Goal: Complete application form: Complete application form

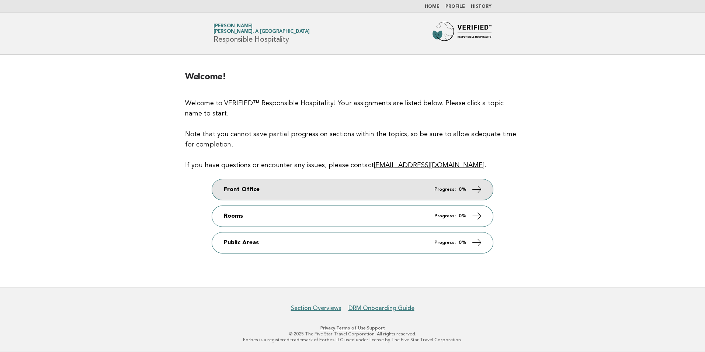
click at [480, 188] on icon at bounding box center [477, 189] width 11 height 11
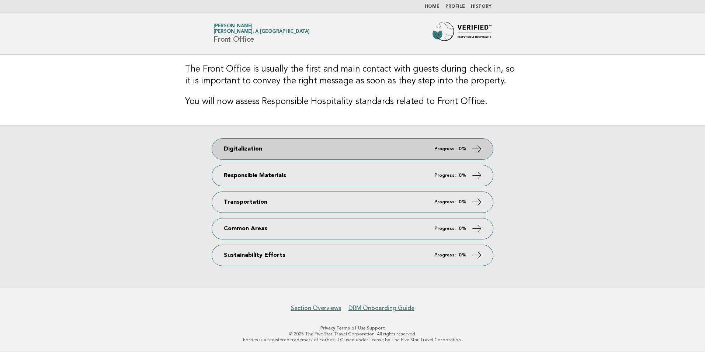
click at [472, 148] on icon at bounding box center [477, 148] width 11 height 11
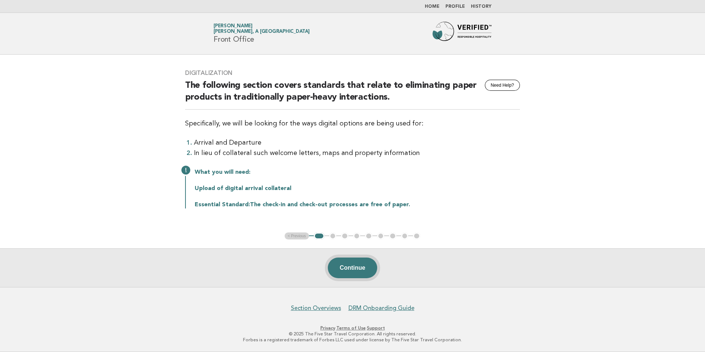
click at [355, 267] on button "Continue" at bounding box center [352, 267] width 49 height 21
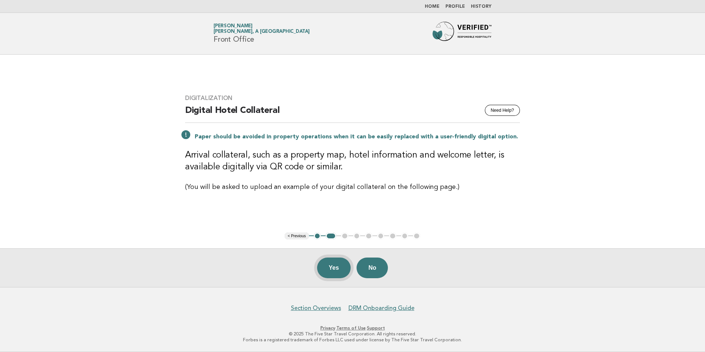
click at [338, 267] on button "Yes" at bounding box center [334, 267] width 34 height 21
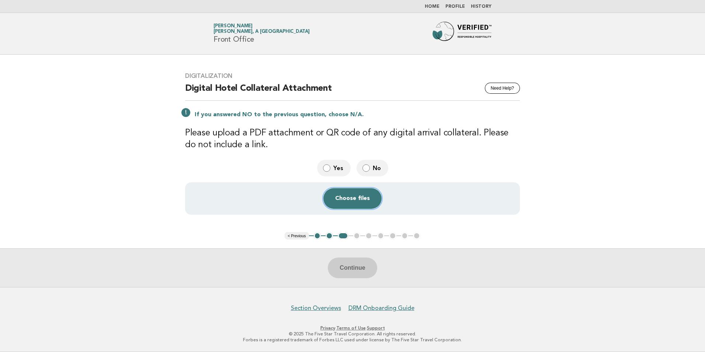
click at [366, 201] on button "Choose files" at bounding box center [352, 198] width 58 height 21
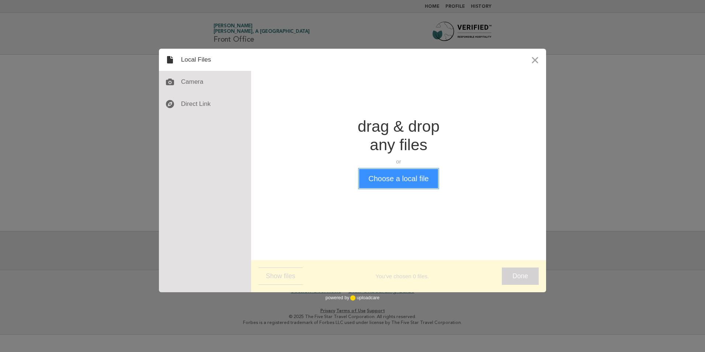
click at [401, 178] on button "Choose a local file" at bounding box center [398, 178] width 79 height 19
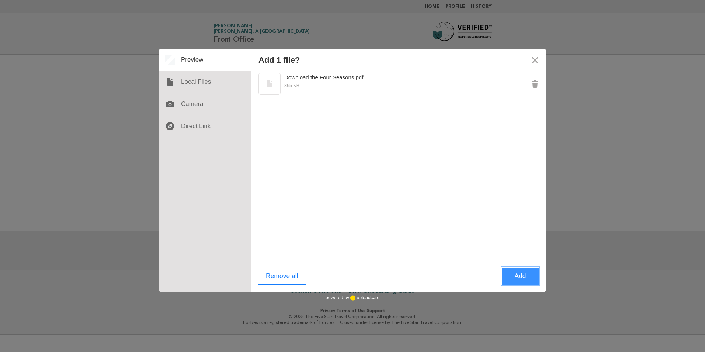
click at [532, 275] on button "Add" at bounding box center [520, 275] width 37 height 17
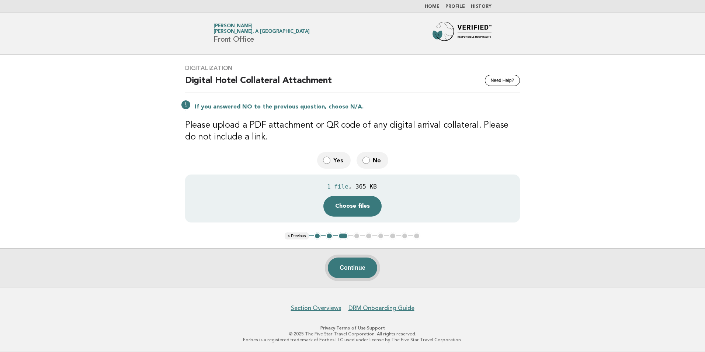
click at [362, 268] on button "Continue" at bounding box center [352, 267] width 49 height 21
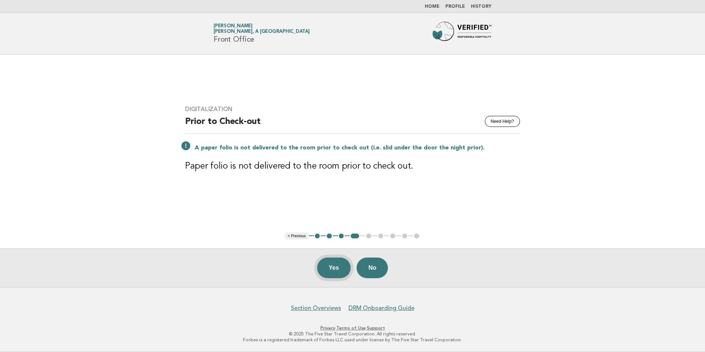
click at [340, 268] on button "Yes" at bounding box center [334, 267] width 34 height 21
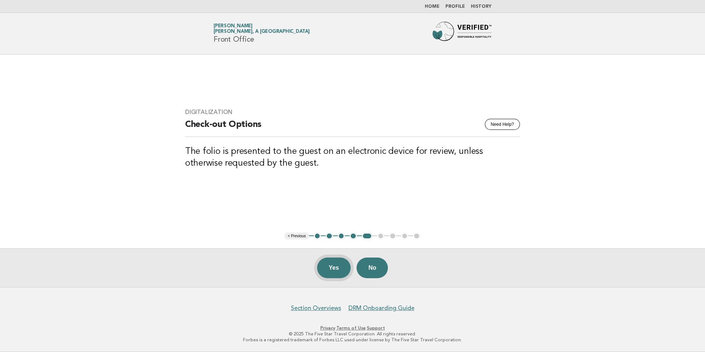
click at [329, 266] on button "Yes" at bounding box center [334, 267] width 34 height 21
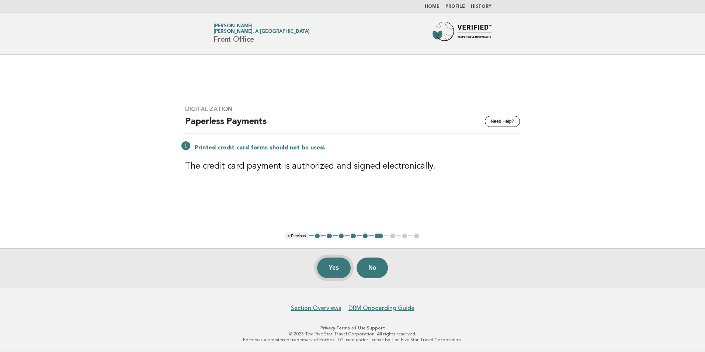
click at [340, 267] on button "Yes" at bounding box center [334, 267] width 34 height 21
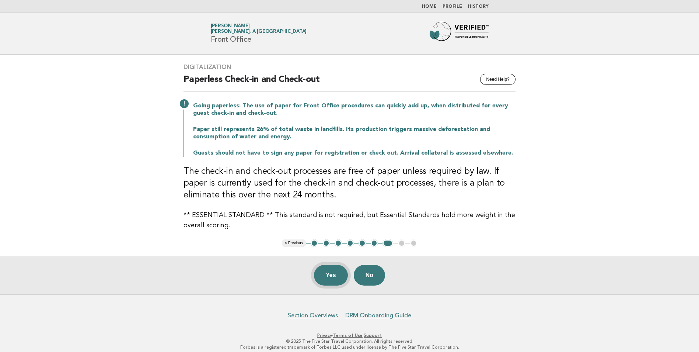
click at [331, 275] on button "Yes" at bounding box center [331, 275] width 34 height 21
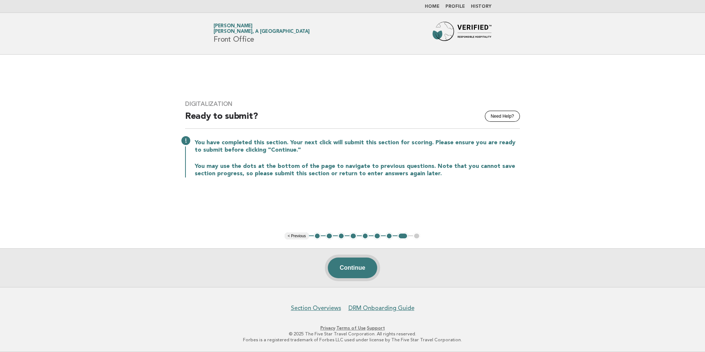
click at [369, 269] on button "Continue" at bounding box center [352, 267] width 49 height 21
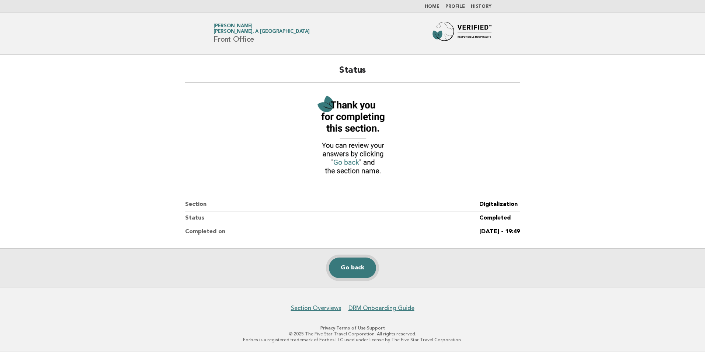
click at [356, 263] on link "Go back" at bounding box center [352, 267] width 47 height 21
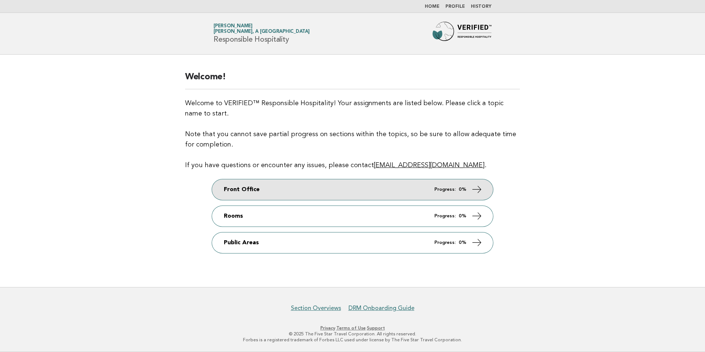
click at [475, 190] on icon at bounding box center [477, 189] width 11 height 11
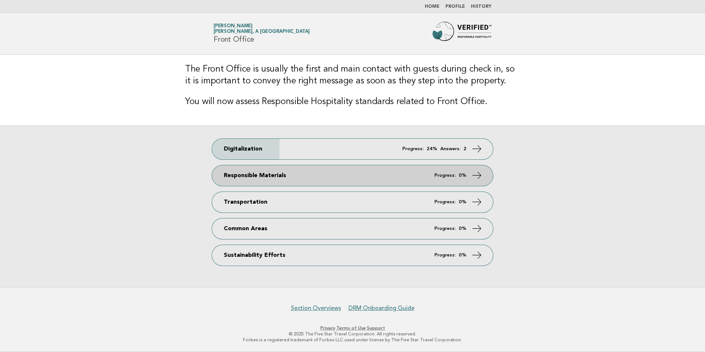
click at [476, 175] on icon at bounding box center [477, 175] width 11 height 11
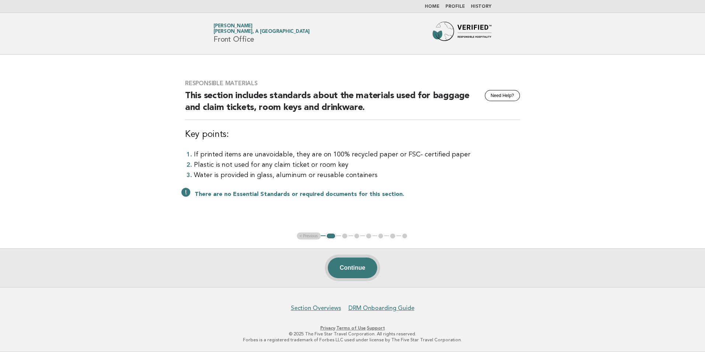
click at [344, 261] on button "Continue" at bounding box center [352, 267] width 49 height 21
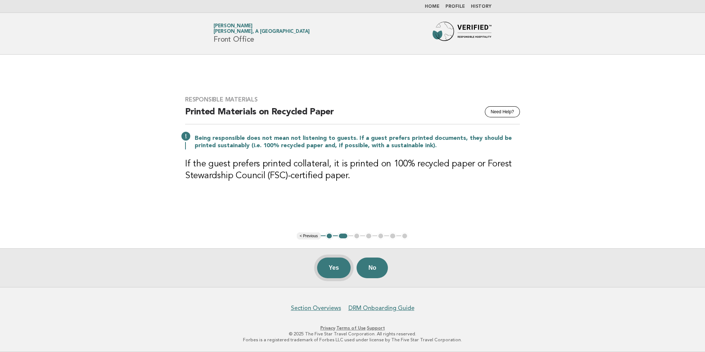
click at [331, 268] on button "Yes" at bounding box center [334, 267] width 34 height 21
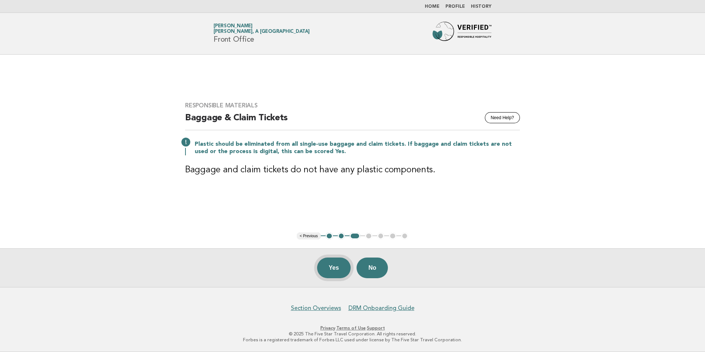
click at [331, 268] on button "Yes" at bounding box center [334, 267] width 34 height 21
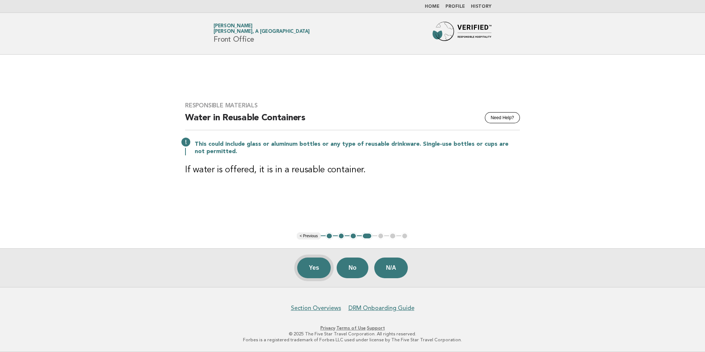
click at [317, 268] on button "Yes" at bounding box center [314, 267] width 34 height 21
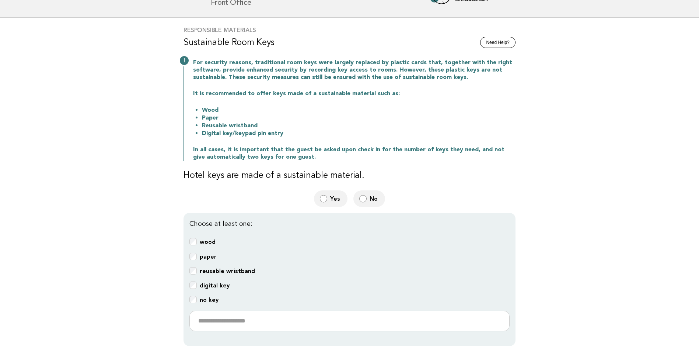
scroll to position [74, 0]
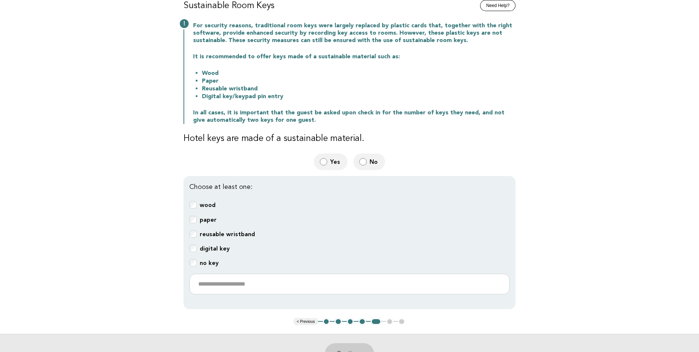
click at [209, 253] on div "Choose at least one: wood paper reusable wristband digital key no key" at bounding box center [350, 242] width 332 height 133
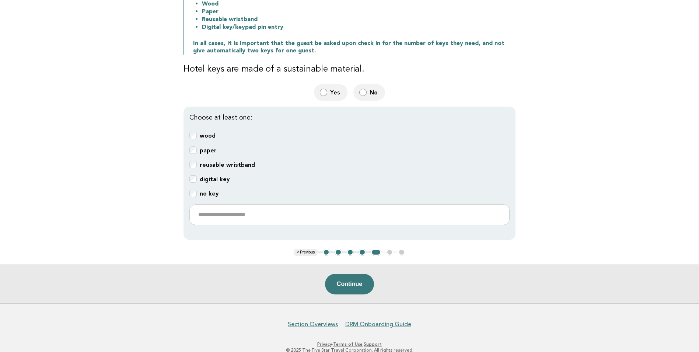
scroll to position [147, 0]
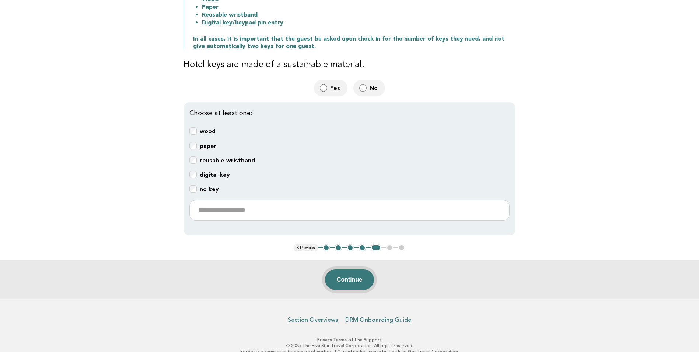
click at [363, 280] on button "Continue" at bounding box center [349, 279] width 49 height 21
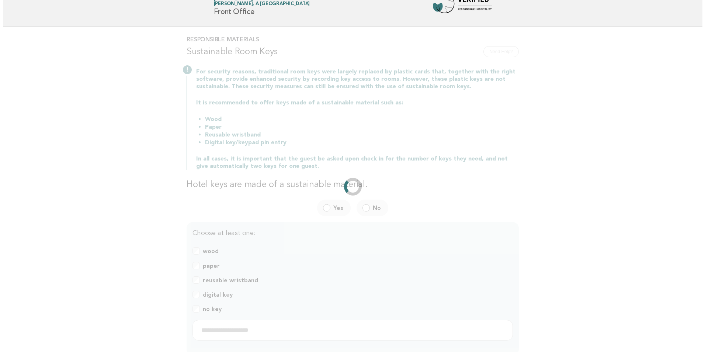
scroll to position [0, 0]
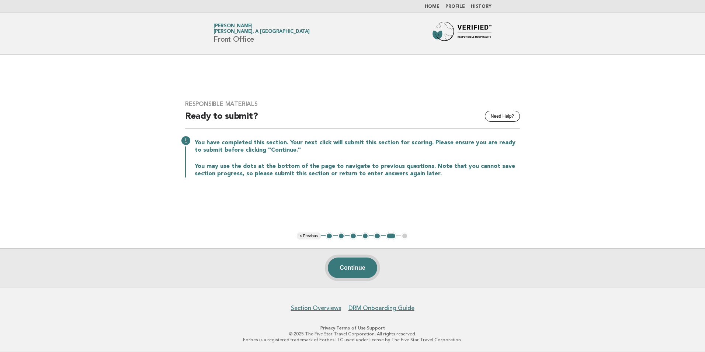
click at [347, 268] on button "Continue" at bounding box center [352, 267] width 49 height 21
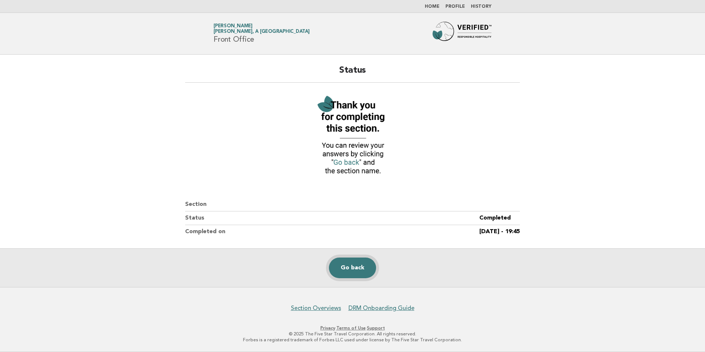
click at [354, 267] on link "Go back" at bounding box center [352, 267] width 47 height 21
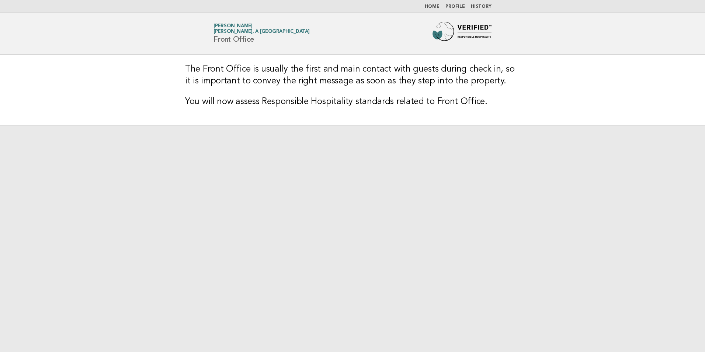
click at [246, 29] on span "[PERSON_NAME], A [GEOGRAPHIC_DATA]" at bounding box center [261, 31] width 96 height 5
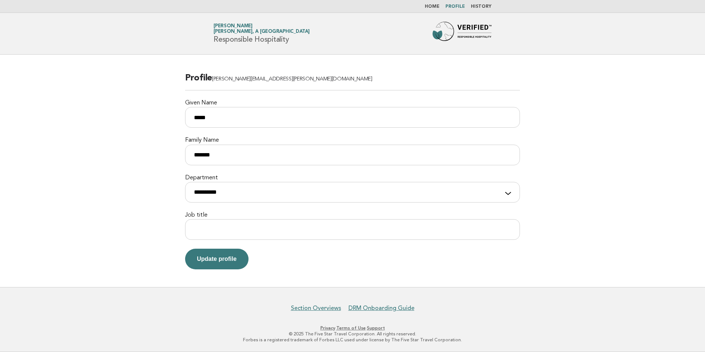
click at [438, 7] on link "Home" at bounding box center [432, 6] width 15 height 4
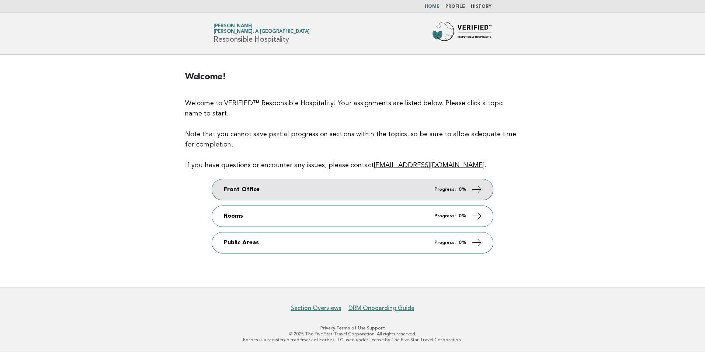
click at [481, 190] on icon at bounding box center [477, 189] width 11 height 11
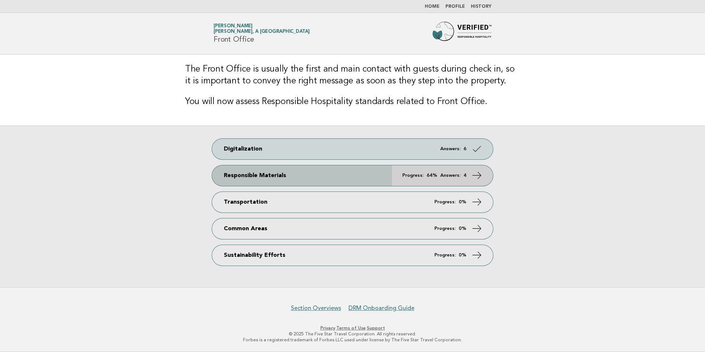
click at [449, 175] on em "Answers:" at bounding box center [450, 175] width 20 height 5
click at [478, 174] on icon at bounding box center [477, 175] width 11 height 11
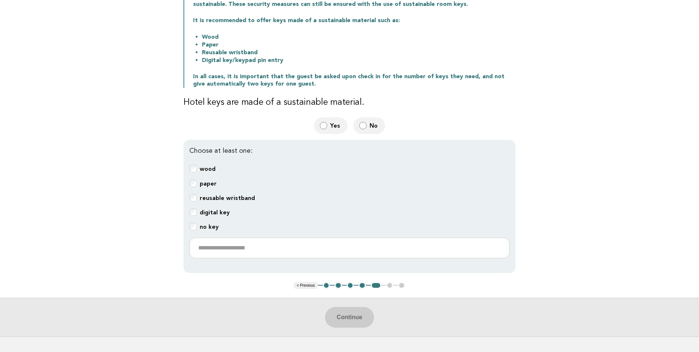
scroll to position [111, 0]
click at [358, 317] on button "Continue" at bounding box center [349, 316] width 49 height 21
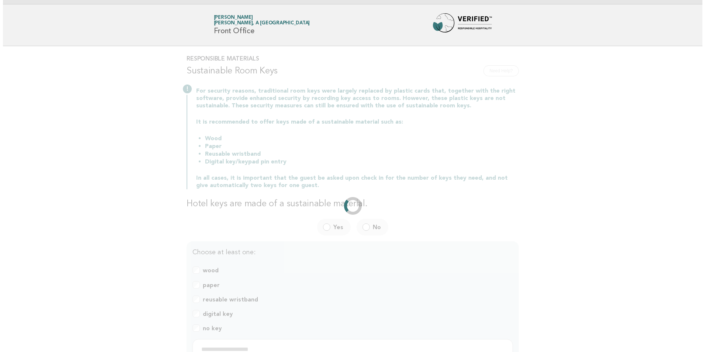
scroll to position [0, 0]
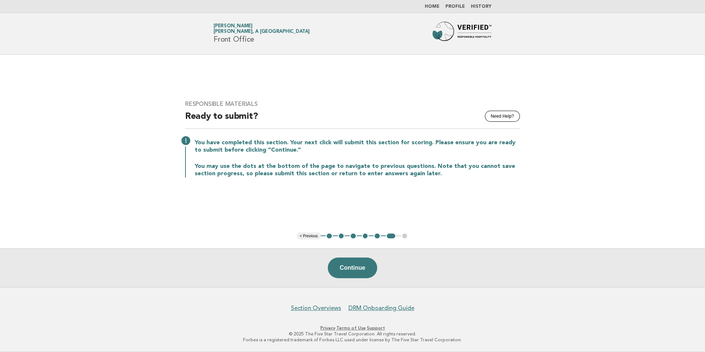
click at [366, 267] on button "Continue" at bounding box center [352, 267] width 49 height 21
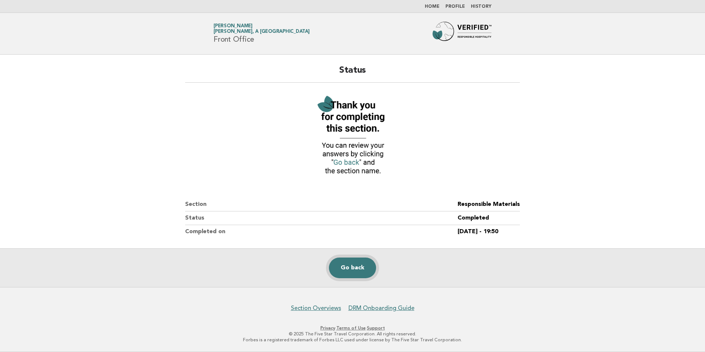
click at [359, 267] on link "Go back" at bounding box center [352, 267] width 47 height 21
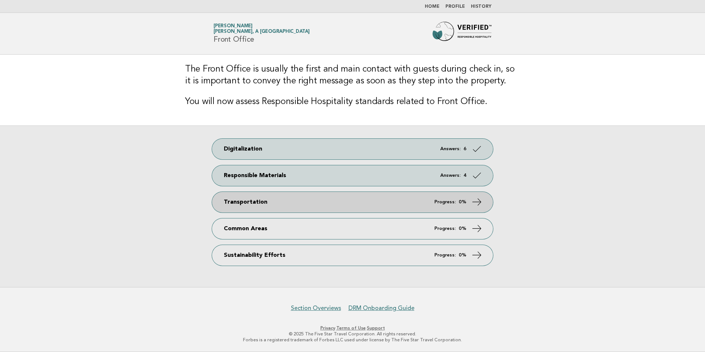
click at [476, 200] on icon at bounding box center [477, 201] width 11 height 11
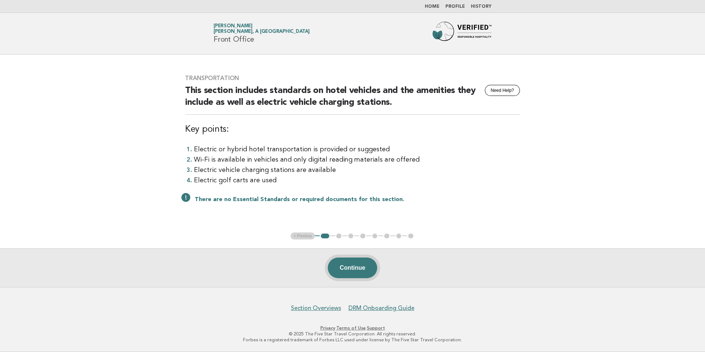
click at [345, 263] on button "Continue" at bounding box center [352, 267] width 49 height 21
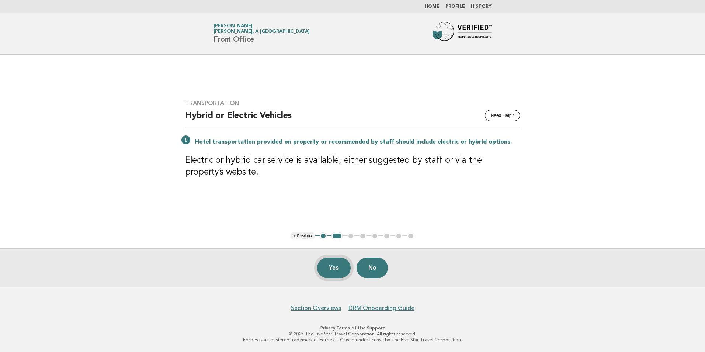
click at [324, 265] on button "Yes" at bounding box center [334, 267] width 34 height 21
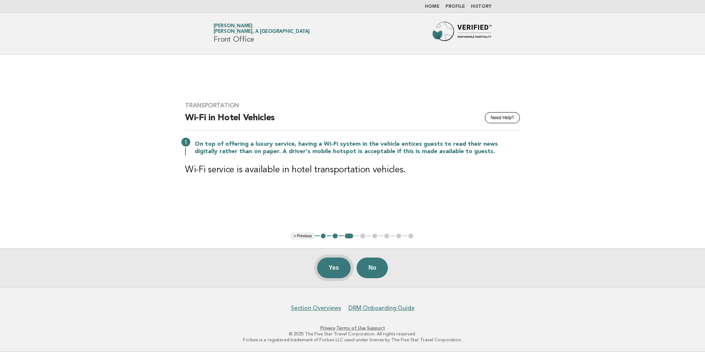
click at [345, 269] on button "Yes" at bounding box center [334, 267] width 34 height 21
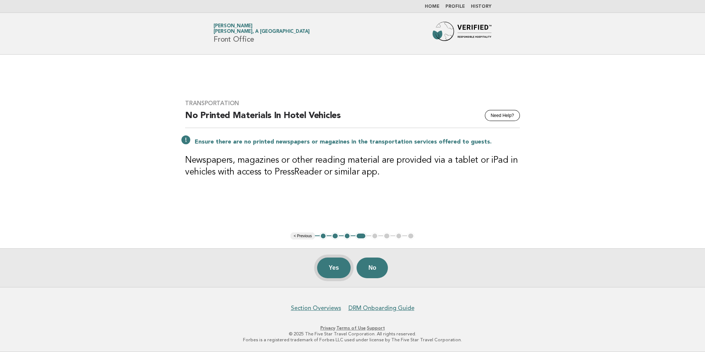
click at [333, 268] on button "Yes" at bounding box center [334, 267] width 34 height 21
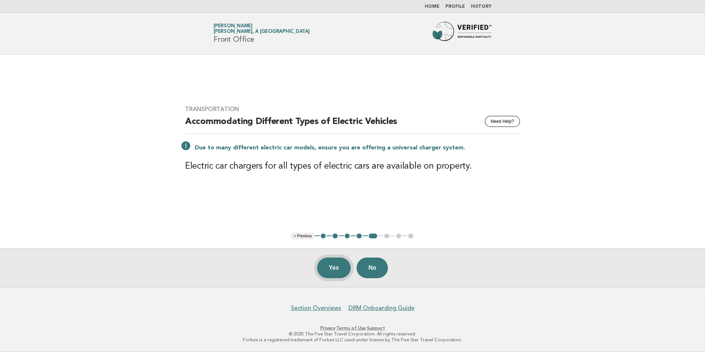
click at [332, 270] on button "Yes" at bounding box center [334, 267] width 34 height 21
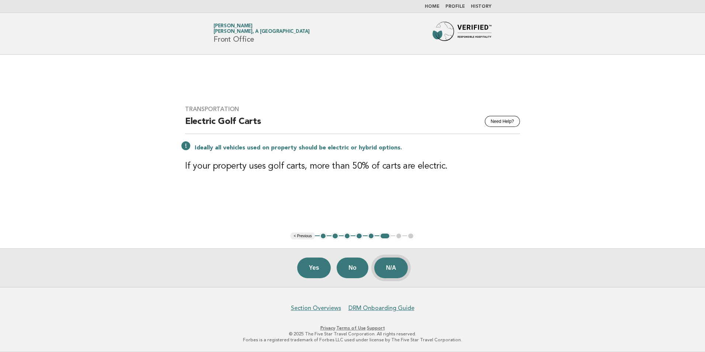
click at [398, 272] on button "N/A" at bounding box center [391, 267] width 34 height 21
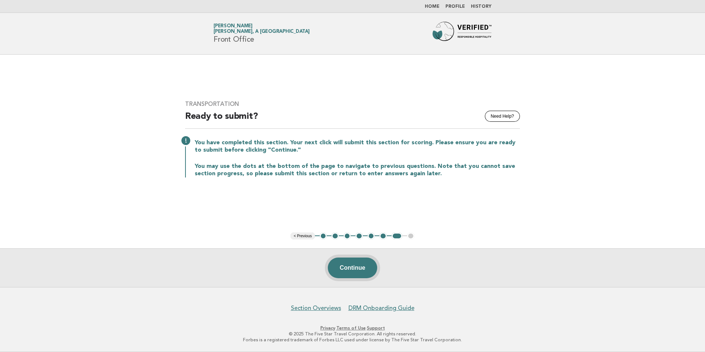
click at [347, 268] on button "Continue" at bounding box center [352, 267] width 49 height 21
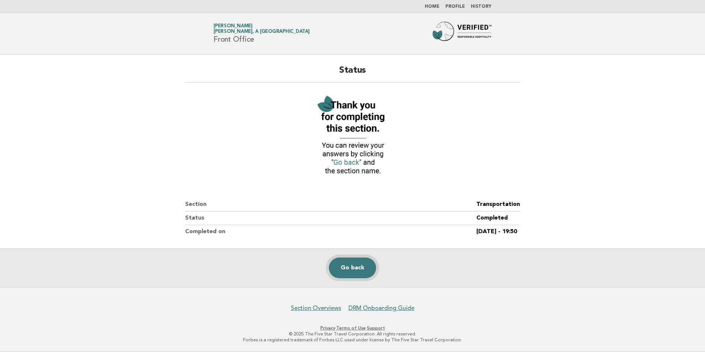
click at [345, 268] on link "Go back" at bounding box center [352, 267] width 47 height 21
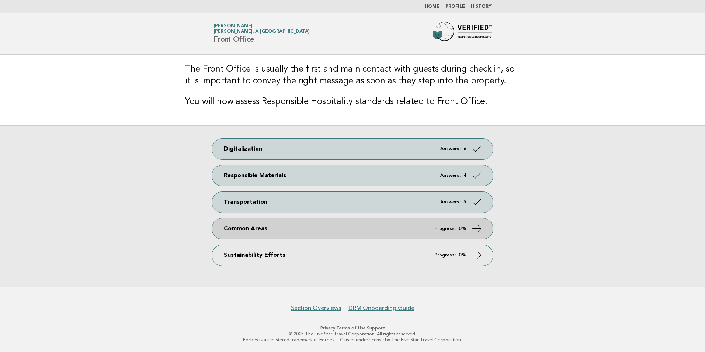
click at [477, 229] on icon at bounding box center [477, 228] width 11 height 11
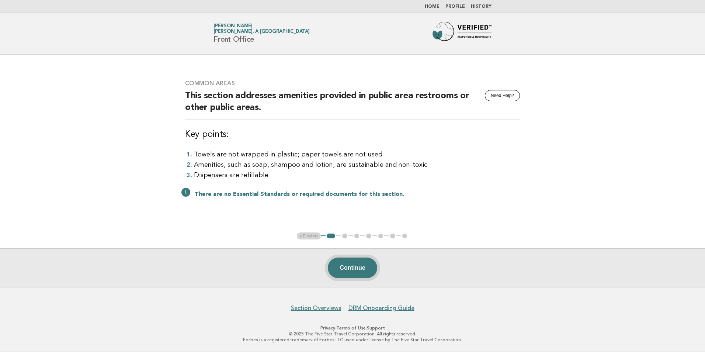
click at [349, 264] on button "Continue" at bounding box center [352, 267] width 49 height 21
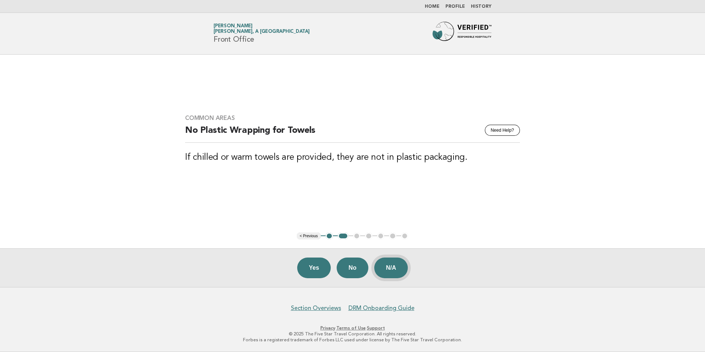
click at [395, 269] on button "N/A" at bounding box center [391, 267] width 34 height 21
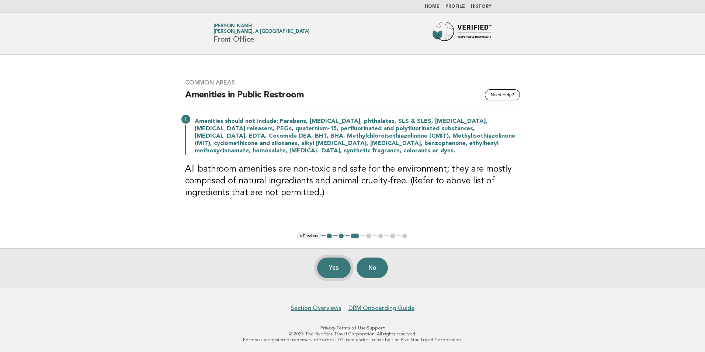
click at [331, 269] on button "Yes" at bounding box center [334, 267] width 34 height 21
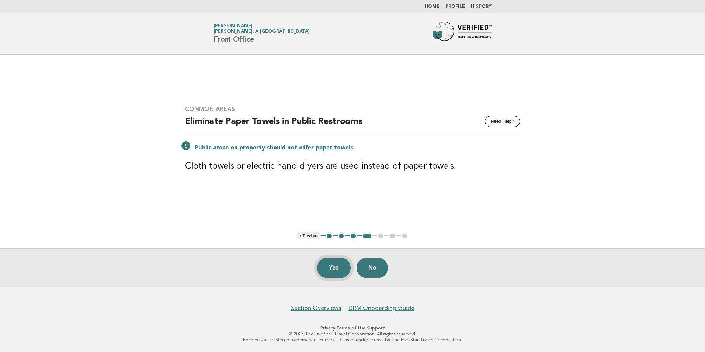
click at [332, 269] on button "Yes" at bounding box center [334, 267] width 34 height 21
click at [325, 270] on button "Yes" at bounding box center [334, 267] width 34 height 21
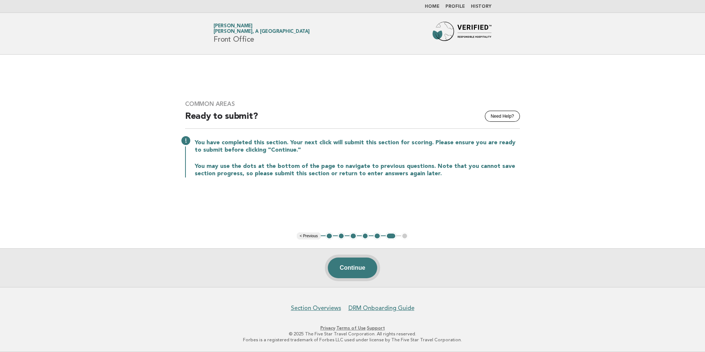
click at [345, 266] on button "Continue" at bounding box center [352, 267] width 49 height 21
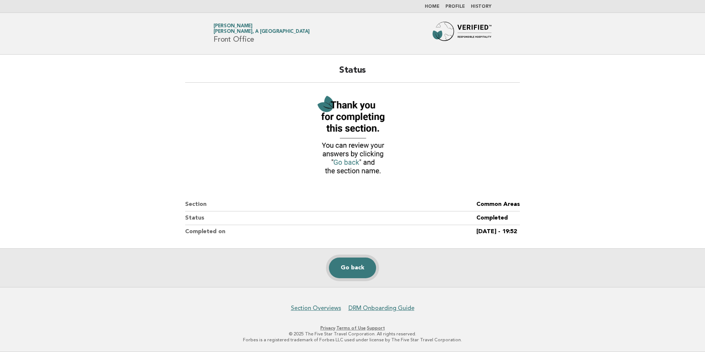
click at [351, 270] on link "Go back" at bounding box center [352, 267] width 47 height 21
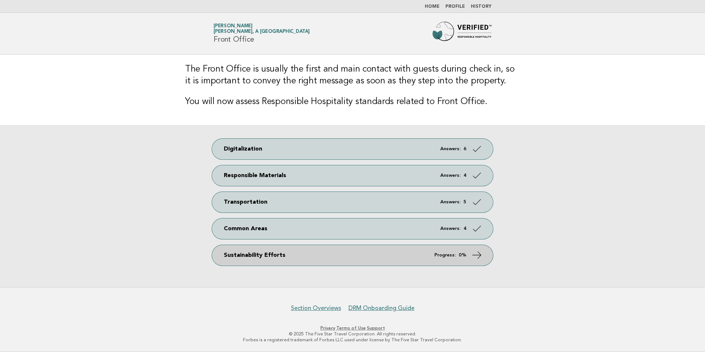
click at [390, 258] on link "Sustainability Efforts Progress: 0%" at bounding box center [352, 255] width 281 height 21
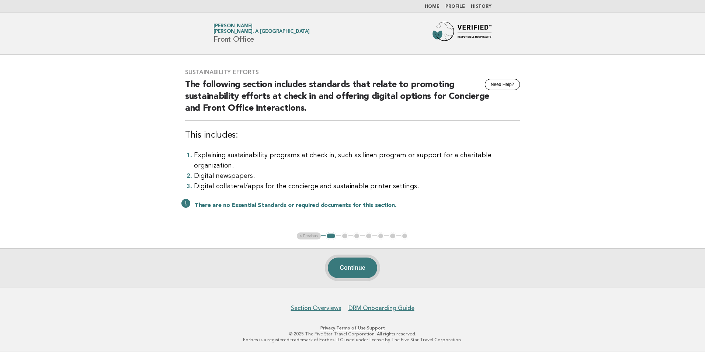
click at [347, 269] on button "Continue" at bounding box center [352, 267] width 49 height 21
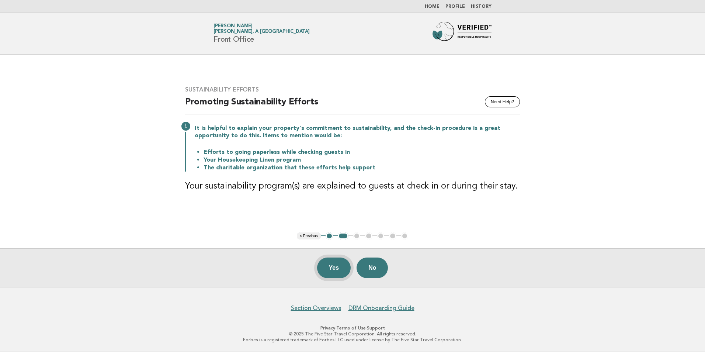
click at [336, 265] on button "Yes" at bounding box center [334, 267] width 34 height 21
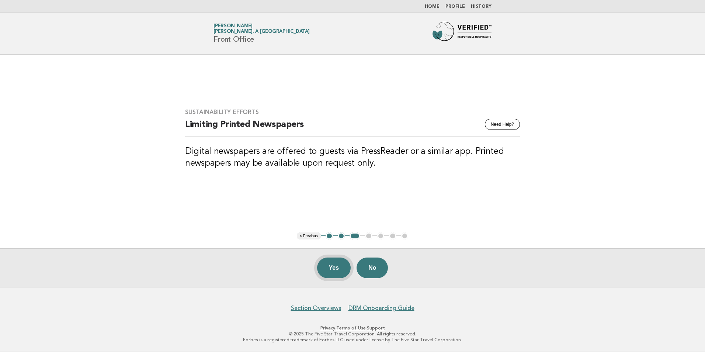
click at [330, 270] on button "Yes" at bounding box center [334, 267] width 34 height 21
click at [333, 265] on button "Yes" at bounding box center [334, 267] width 34 height 21
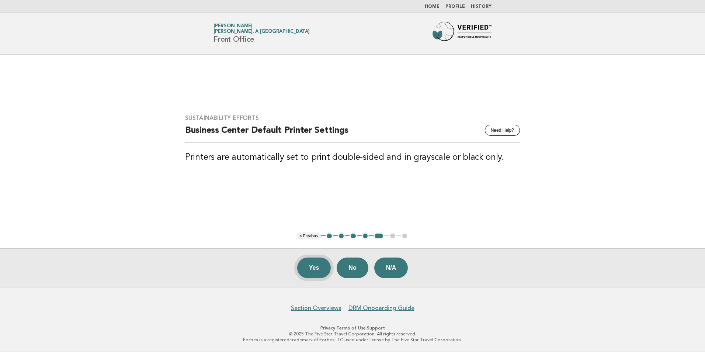
click at [313, 266] on button "Yes" at bounding box center [314, 267] width 34 height 21
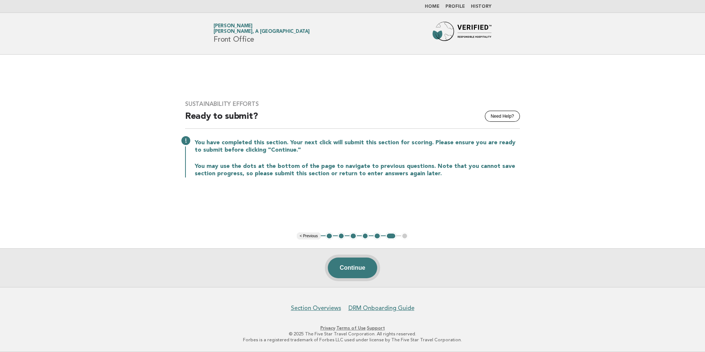
click at [363, 271] on button "Continue" at bounding box center [352, 267] width 49 height 21
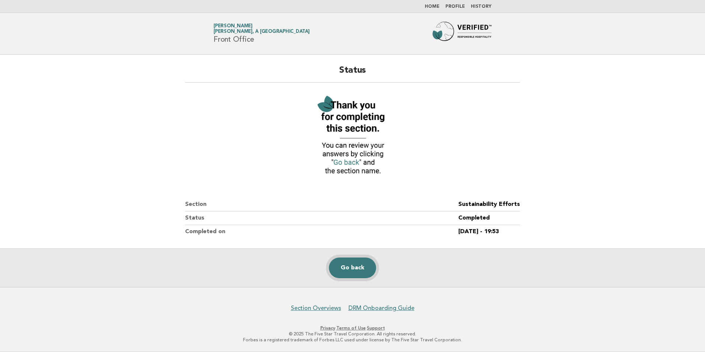
click at [361, 271] on link "Go back" at bounding box center [352, 267] width 47 height 21
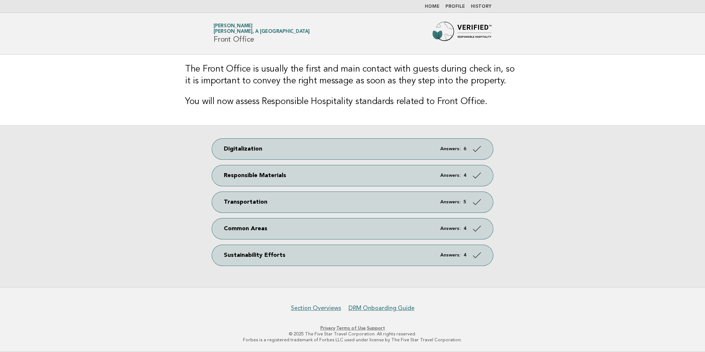
click at [438, 6] on link "Home" at bounding box center [432, 6] width 15 height 4
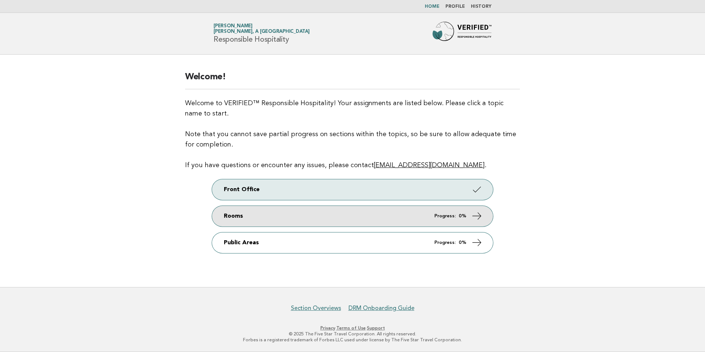
click at [486, 216] on link "Rooms Progress: 0%" at bounding box center [352, 216] width 281 height 21
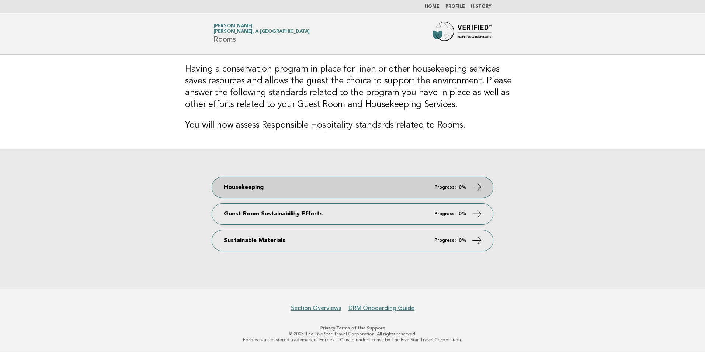
click at [472, 187] on icon at bounding box center [477, 186] width 11 height 11
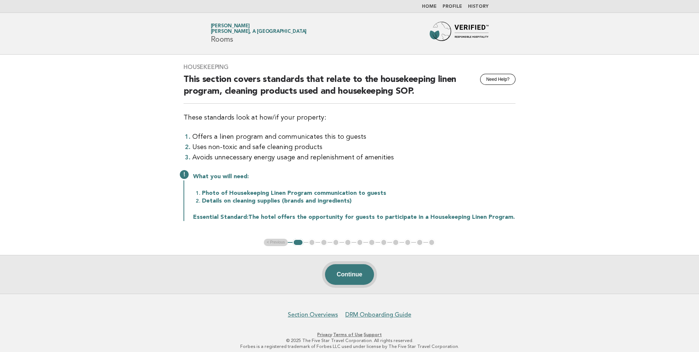
click at [338, 271] on button "Continue" at bounding box center [349, 274] width 49 height 21
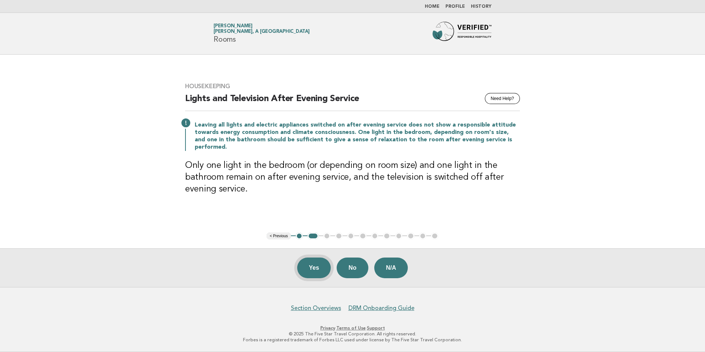
click at [310, 269] on button "Yes" at bounding box center [314, 267] width 34 height 21
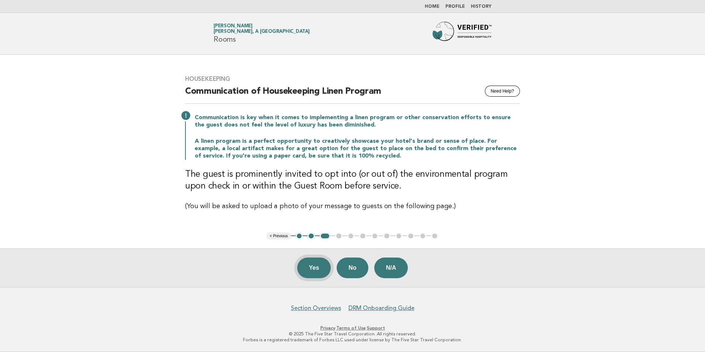
click at [321, 267] on button "Yes" at bounding box center [314, 267] width 34 height 21
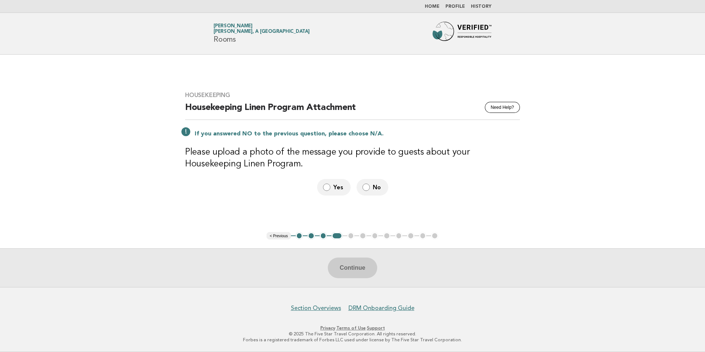
click at [437, 4] on li "Home" at bounding box center [432, 7] width 15 height 6
click at [435, 7] on link "Home" at bounding box center [432, 6] width 15 height 4
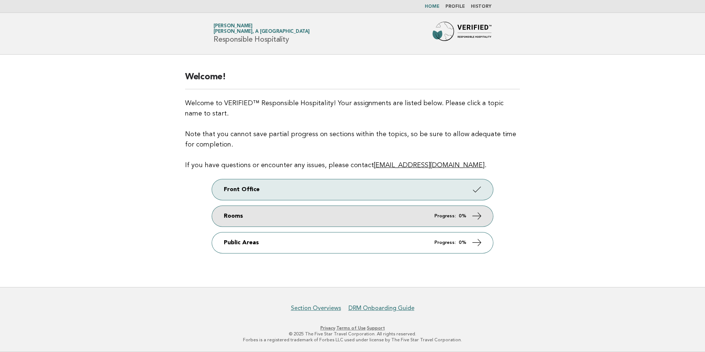
click at [480, 225] on link "Rooms Progress: 0%" at bounding box center [352, 216] width 281 height 21
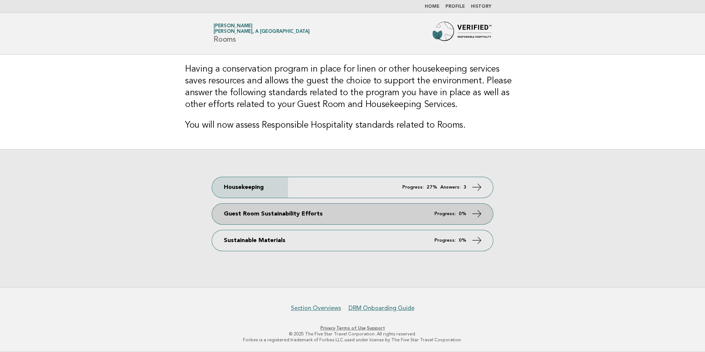
click at [471, 208] on link "Guest Room Sustainability Efforts Progress: 0%" at bounding box center [352, 214] width 281 height 21
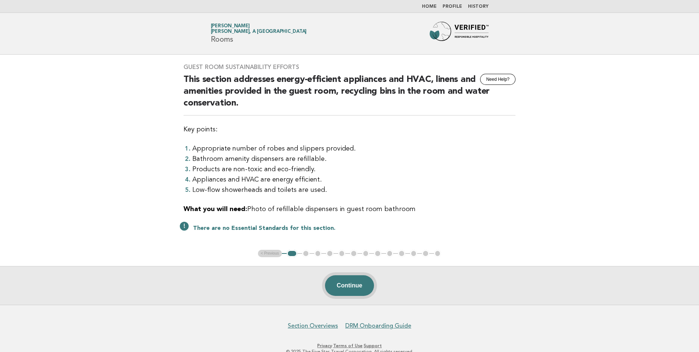
click at [358, 288] on button "Continue" at bounding box center [349, 285] width 49 height 21
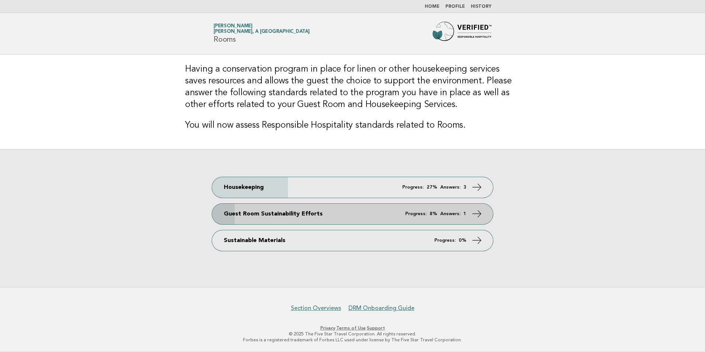
click at [483, 214] on link "Guest Room Sustainability Efforts Progress: 8% Answers: 1" at bounding box center [352, 214] width 281 height 21
click at [480, 216] on icon at bounding box center [477, 213] width 11 height 11
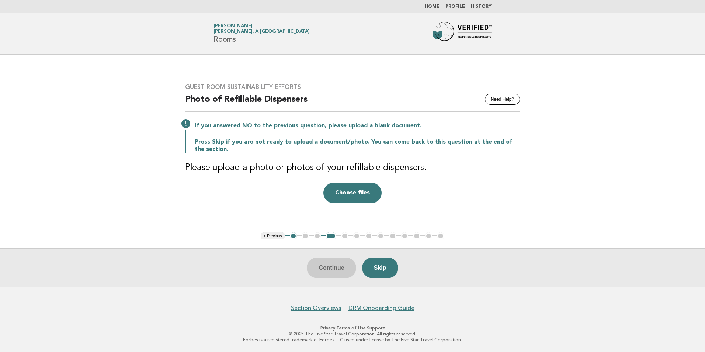
click at [438, 8] on link "Home" at bounding box center [432, 6] width 15 height 4
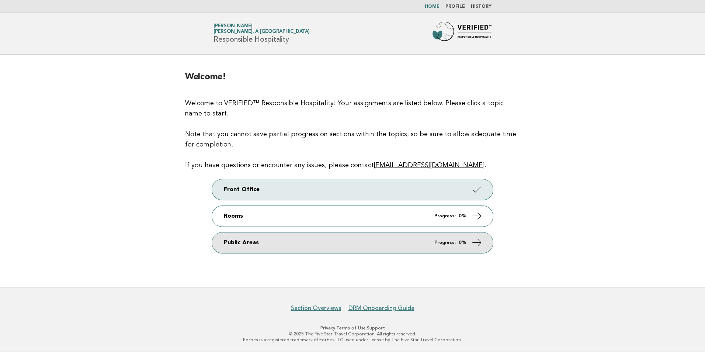
click at [481, 241] on icon at bounding box center [477, 242] width 11 height 11
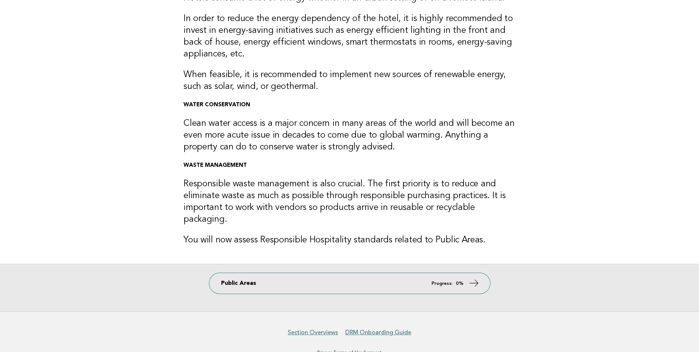
scroll to position [100, 0]
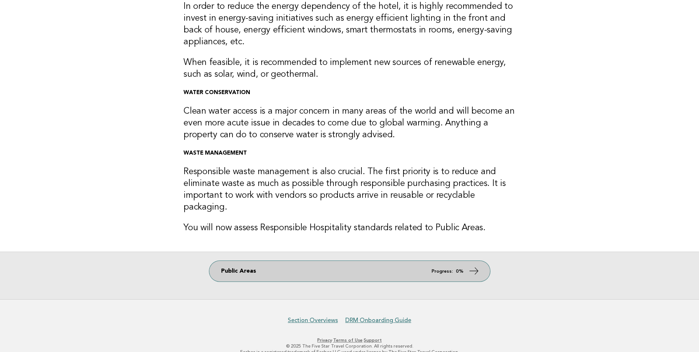
click at [463, 269] on strong "0%" at bounding box center [460, 271] width 8 height 5
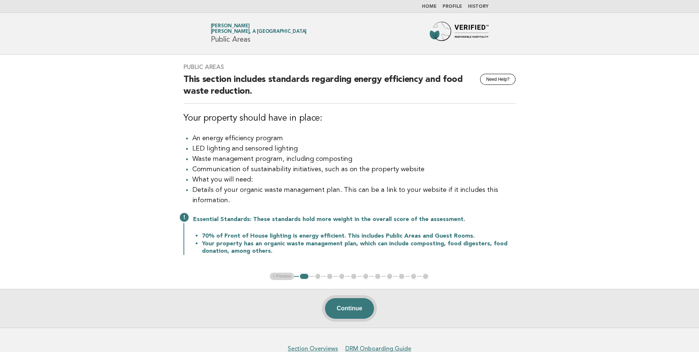
click at [363, 313] on button "Continue" at bounding box center [349, 308] width 49 height 21
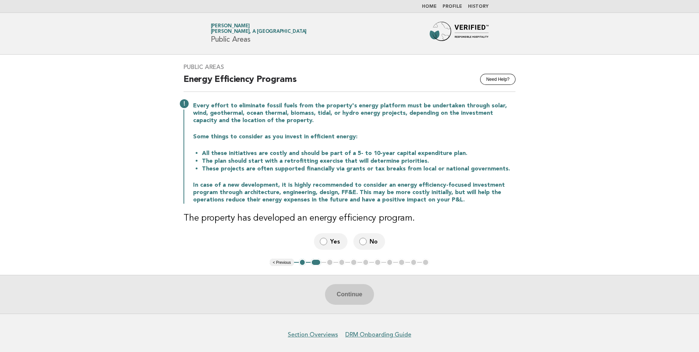
click at [329, 241] on label "Yes" at bounding box center [331, 241] width 34 height 17
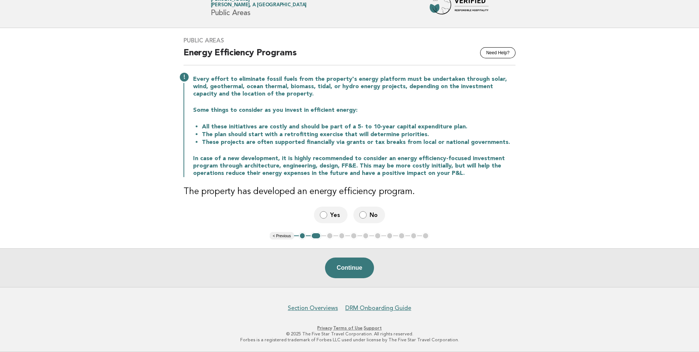
scroll to position [26, 0]
click at [355, 268] on button "Continue" at bounding box center [349, 268] width 49 height 21
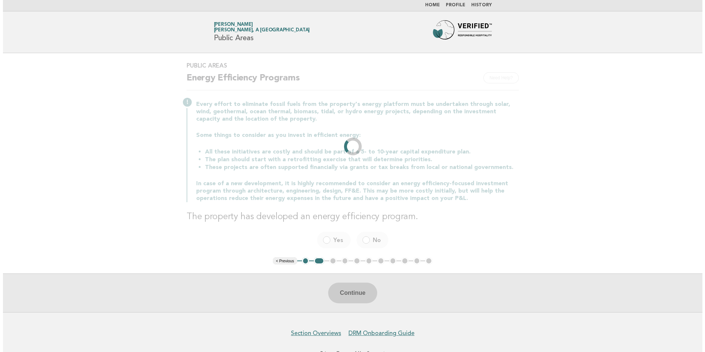
scroll to position [0, 0]
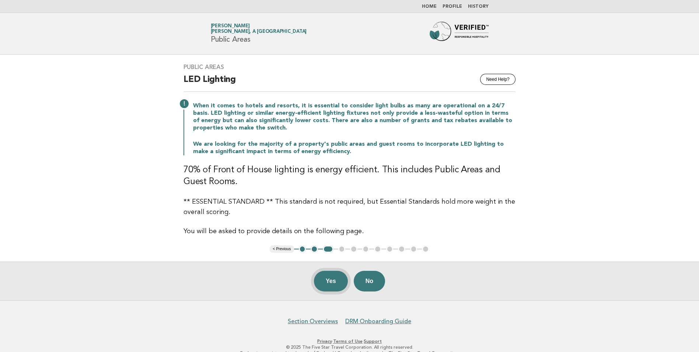
click at [323, 279] on button "Yes" at bounding box center [331, 281] width 34 height 21
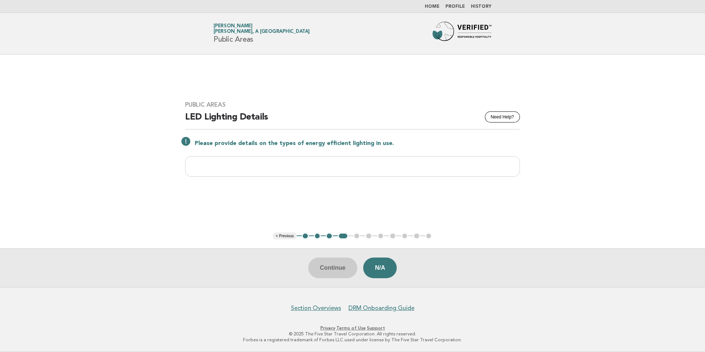
click at [553, 229] on main "Public Areas Need Help? LED Lighting Details Please provide details on the type…" at bounding box center [352, 171] width 705 height 232
